Goal: Information Seeking & Learning: Learn about a topic

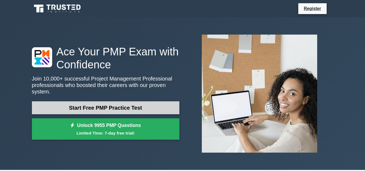
click at [51, 101] on link "Start Free PMP Practice Test" at bounding box center [105, 107] width 147 height 13
